Goal: Task Accomplishment & Management: Manage account settings

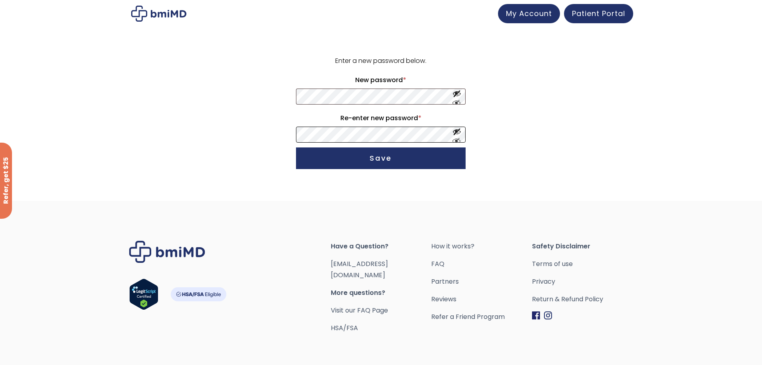
click at [330, 131] on form "Enter a new password below. New password * Required Re-enter new password * Req…" at bounding box center [381, 113] width 494 height 117
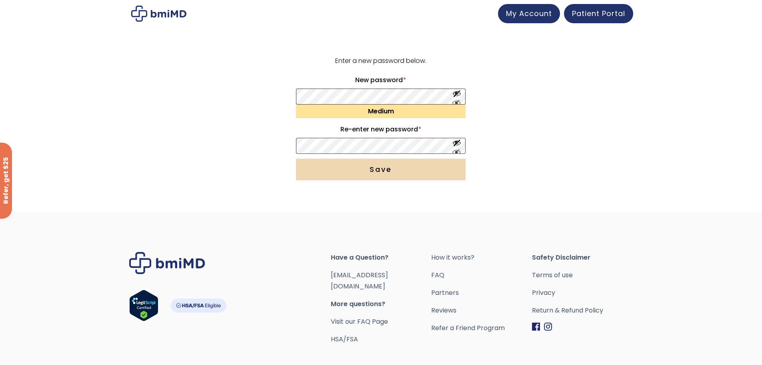
click at [310, 179] on button "Save" at bounding box center [381, 169] width 170 height 22
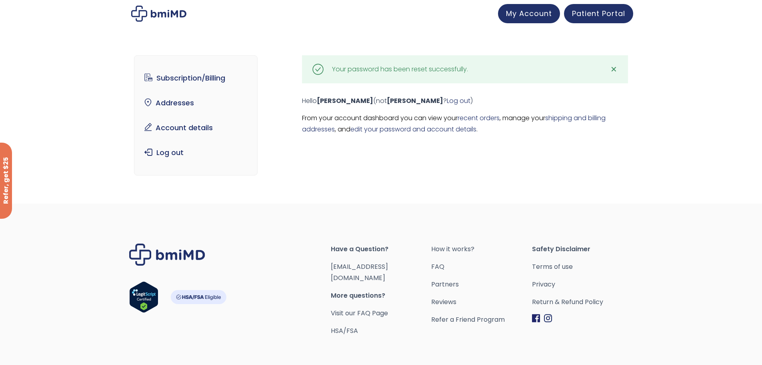
click at [371, 28] on div "Subscription/Billing bmiRewards Addresses Account details Submit a Review Log o…" at bounding box center [381, 115] width 762 height 176
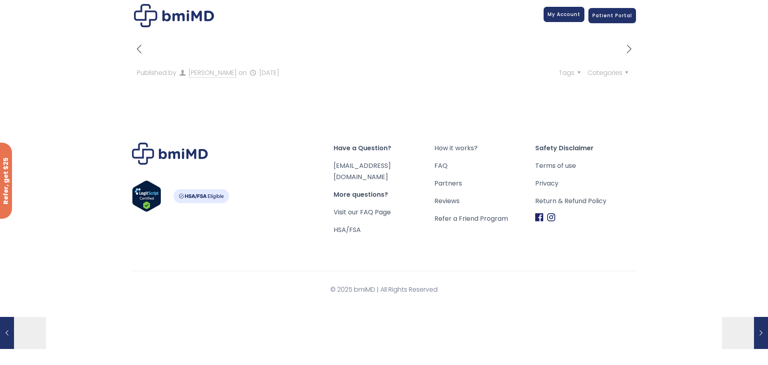
click at [558, 16] on span "My Account" at bounding box center [564, 14] width 33 height 7
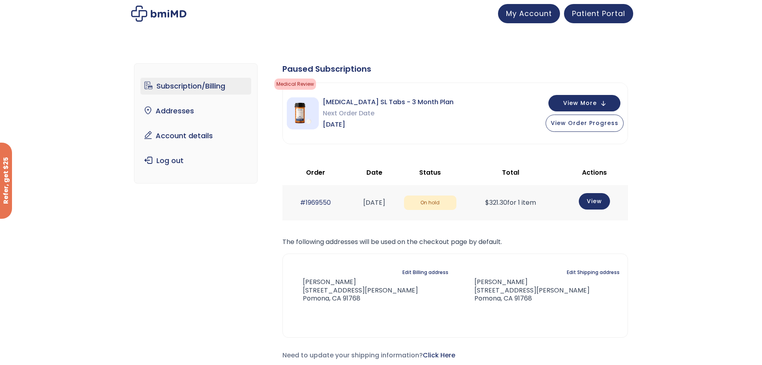
click at [299, 113] on img at bounding box center [303, 113] width 32 height 32
click at [341, 100] on div "Your Telehealth visit is being reviewed by your physician for eligibility." at bounding box center [372, 84] width 104 height 42
click at [477, 106] on div "Sermorelin SL Tabs - 3 Month Plan Next Order Date Jan 15, 2026 View More View O…" at bounding box center [455, 113] width 345 height 61
click at [562, 102] on button "View More" at bounding box center [585, 102] width 72 height 16
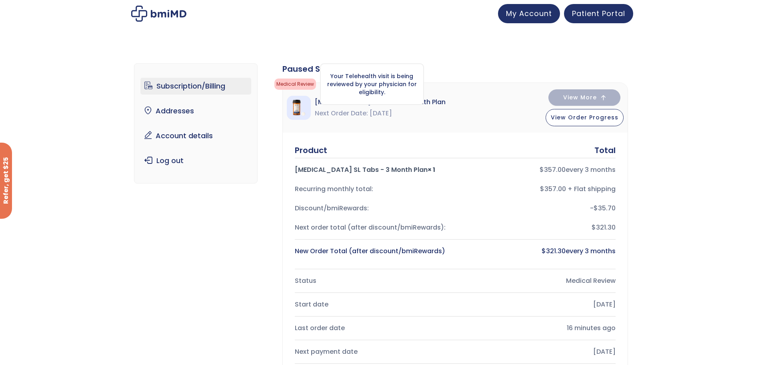
click at [350, 100] on div "Your Telehealth visit is being reviewed by your physician for eligibility." at bounding box center [372, 84] width 104 height 42
drag, startPoint x: 159, startPoint y: 16, endPoint x: 218, endPoint y: 34, distance: 62.2
click at [159, 16] on img at bounding box center [158, 14] width 55 height 16
